Goal: Find specific page/section: Find specific page/section

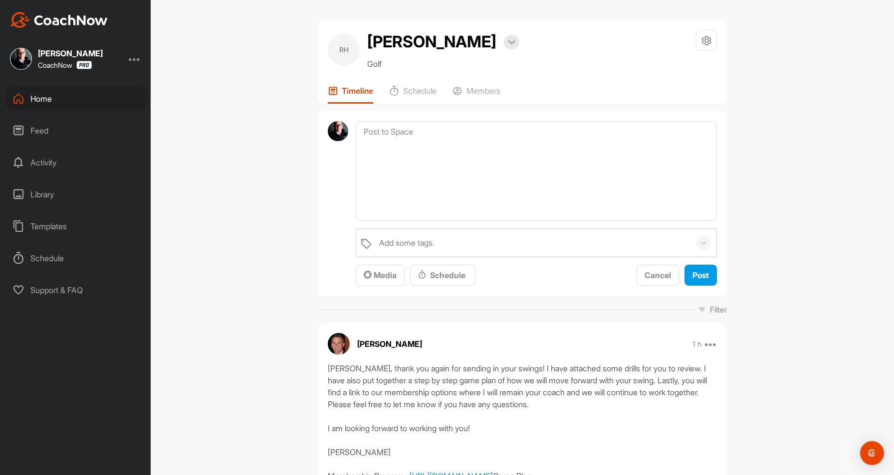
click at [52, 119] on div "Feed" at bounding box center [75, 130] width 141 height 25
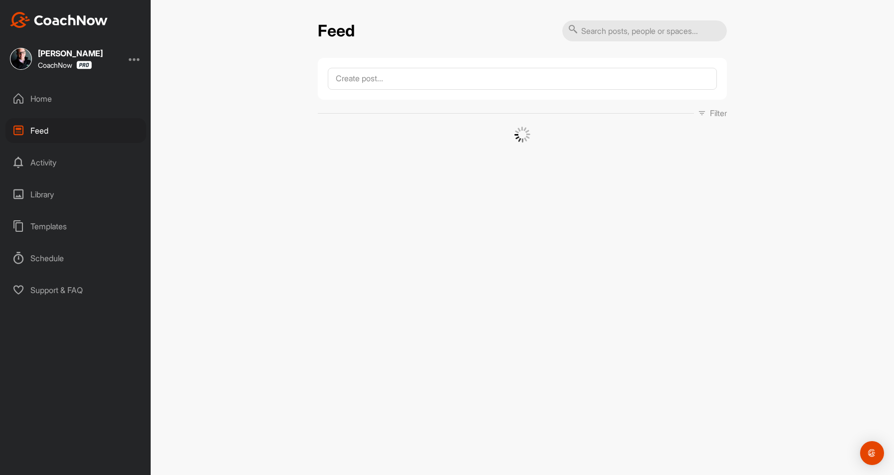
click at [580, 33] on input "text" at bounding box center [644, 30] width 165 height 21
paste input "[PERSON_NAME],"
type input "[PERSON_NAME]"
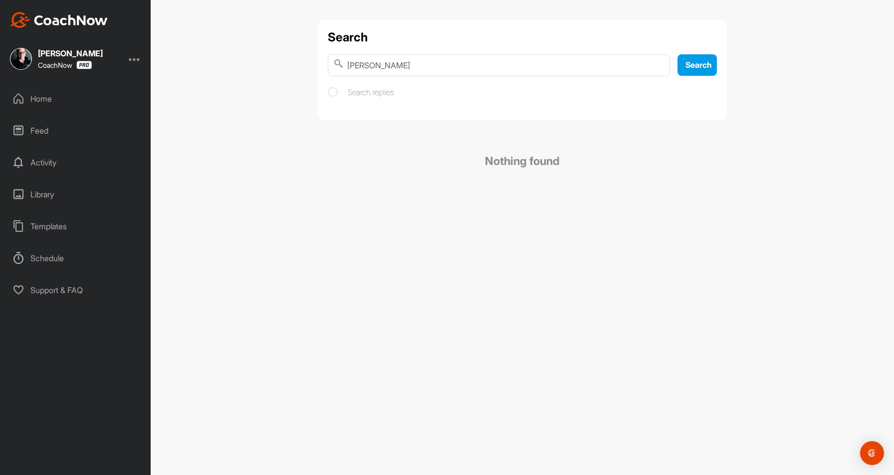
click at [425, 71] on input "[PERSON_NAME]" at bounding box center [499, 65] width 342 height 22
type input "[PERSON_NAME]"
click at [130, 64] on div at bounding box center [135, 59] width 12 height 12
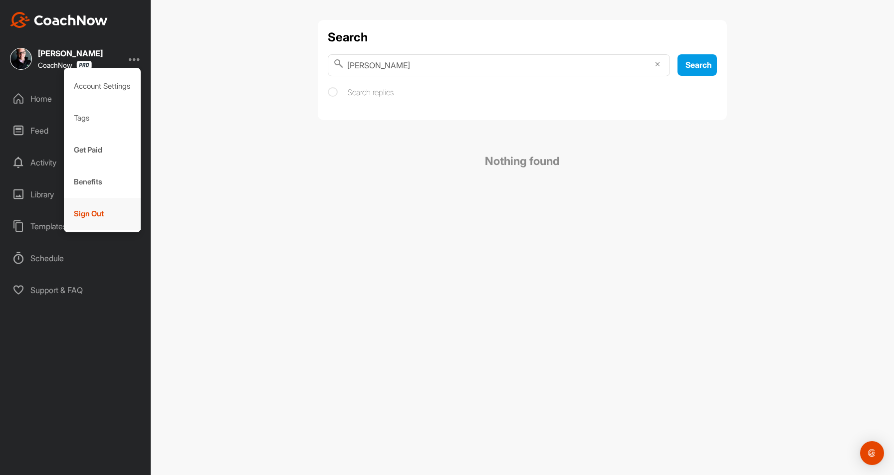
click at [94, 212] on div "Sign Out" at bounding box center [102, 214] width 77 height 32
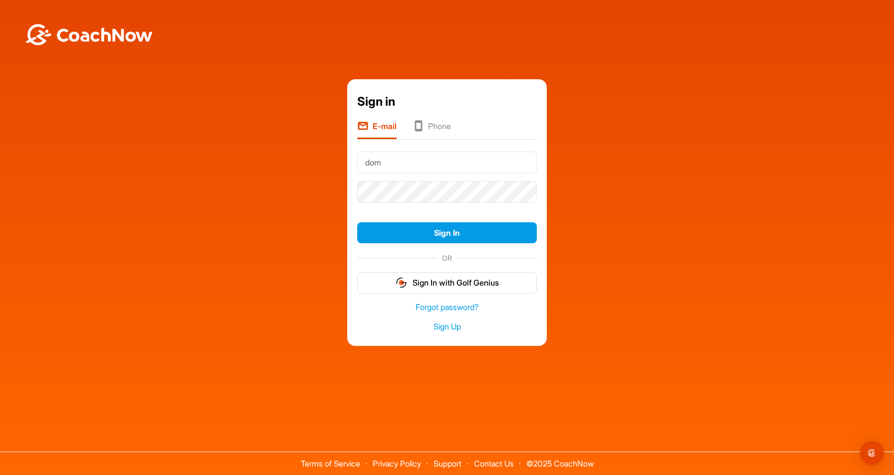
type input "[EMAIL_ADDRESS][DOMAIN_NAME]"
click at [357, 222] on button "Sign In" at bounding box center [447, 232] width 180 height 21
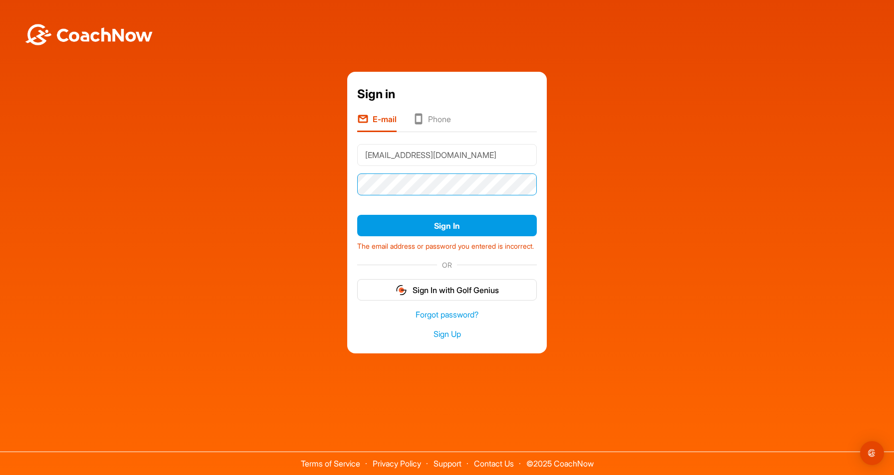
click at [357, 215] on button "Sign In" at bounding box center [447, 225] width 180 height 21
